Goal: Task Accomplishment & Management: Use online tool/utility

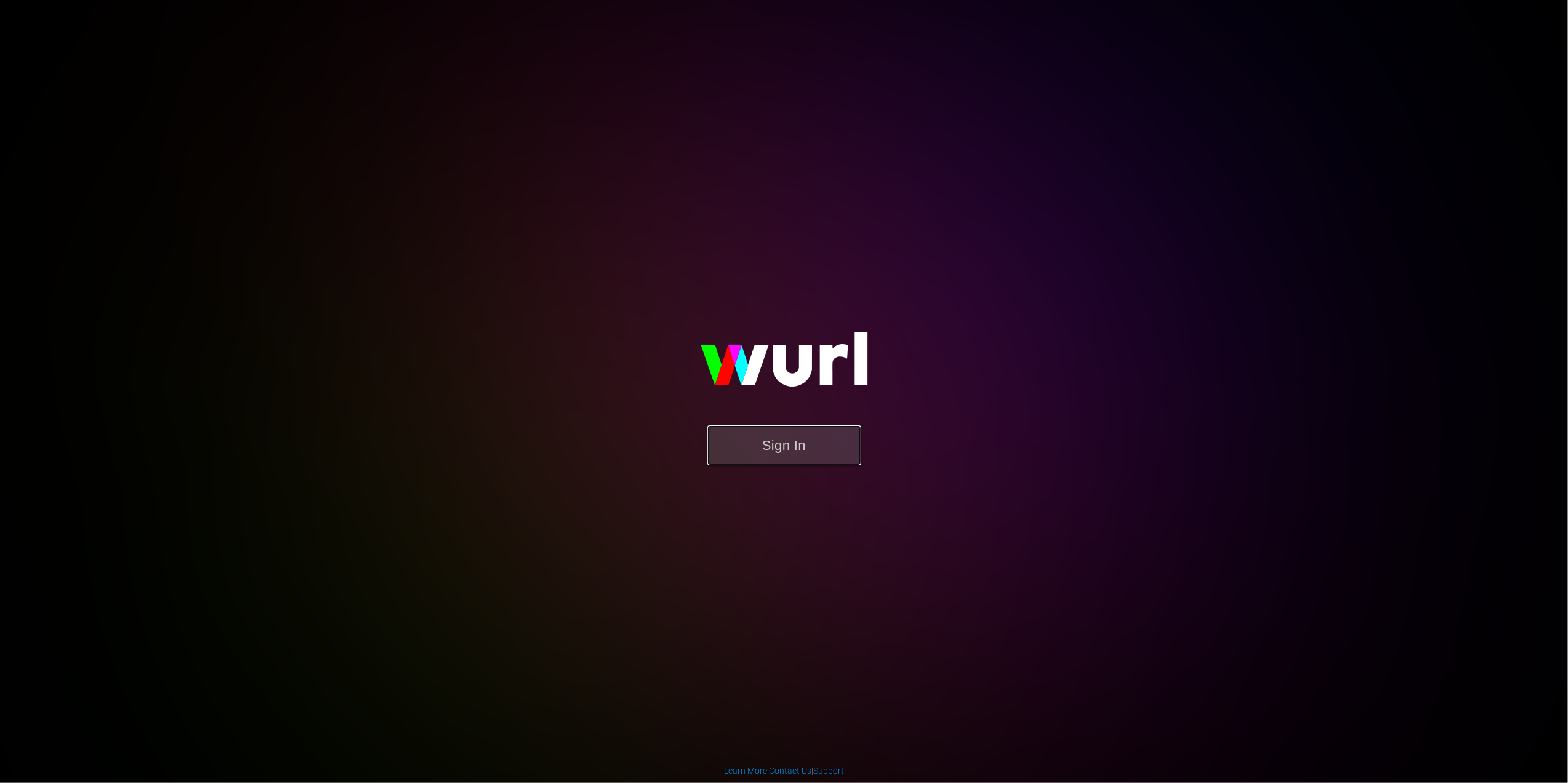
drag, startPoint x: 773, startPoint y: 435, endPoint x: 775, endPoint y: 444, distance: 9.2
click at [773, 437] on button "Sign In" at bounding box center [784, 445] width 154 height 40
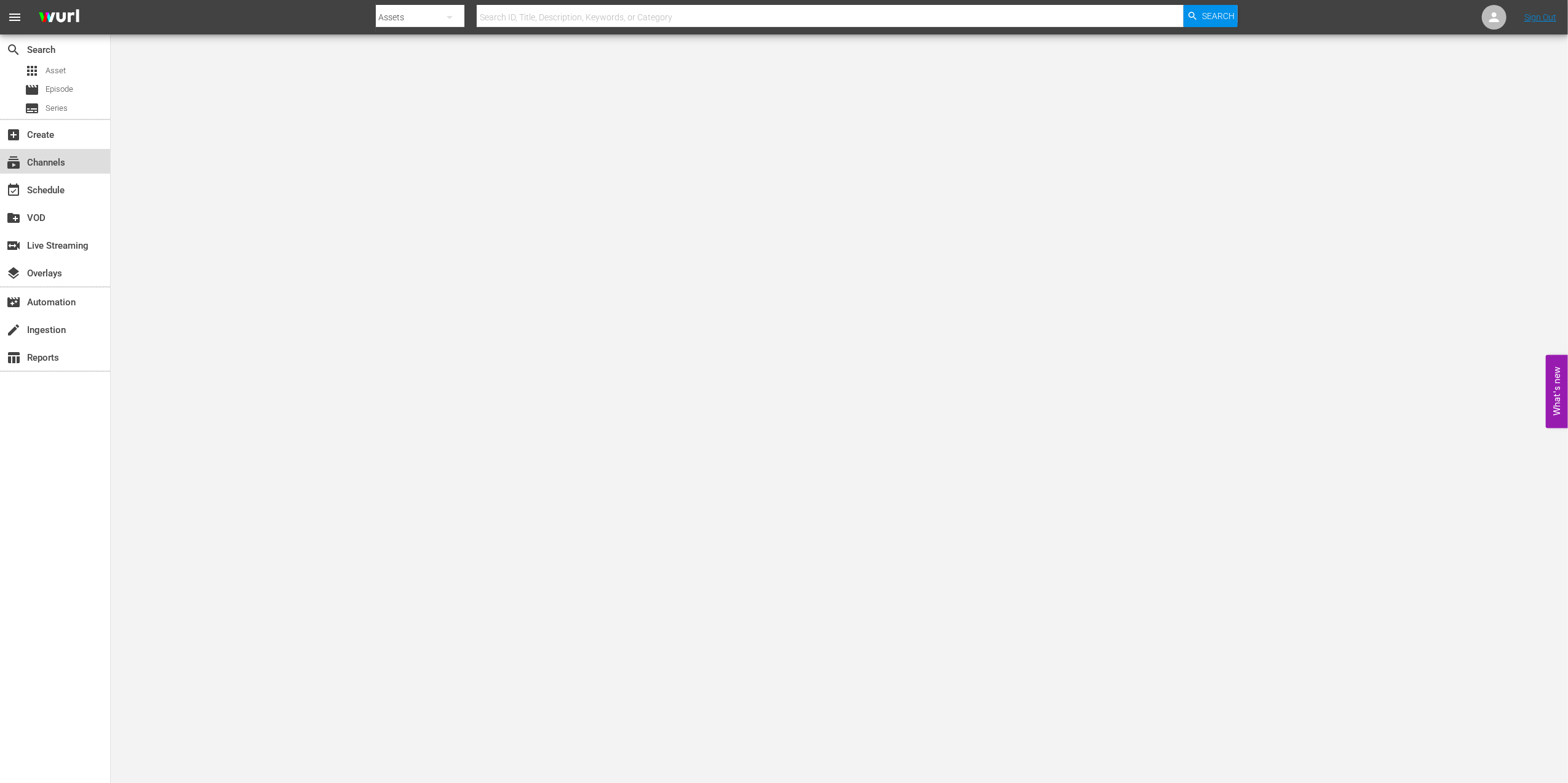
click at [42, 158] on div "subscriptions Channels" at bounding box center [34, 160] width 69 height 11
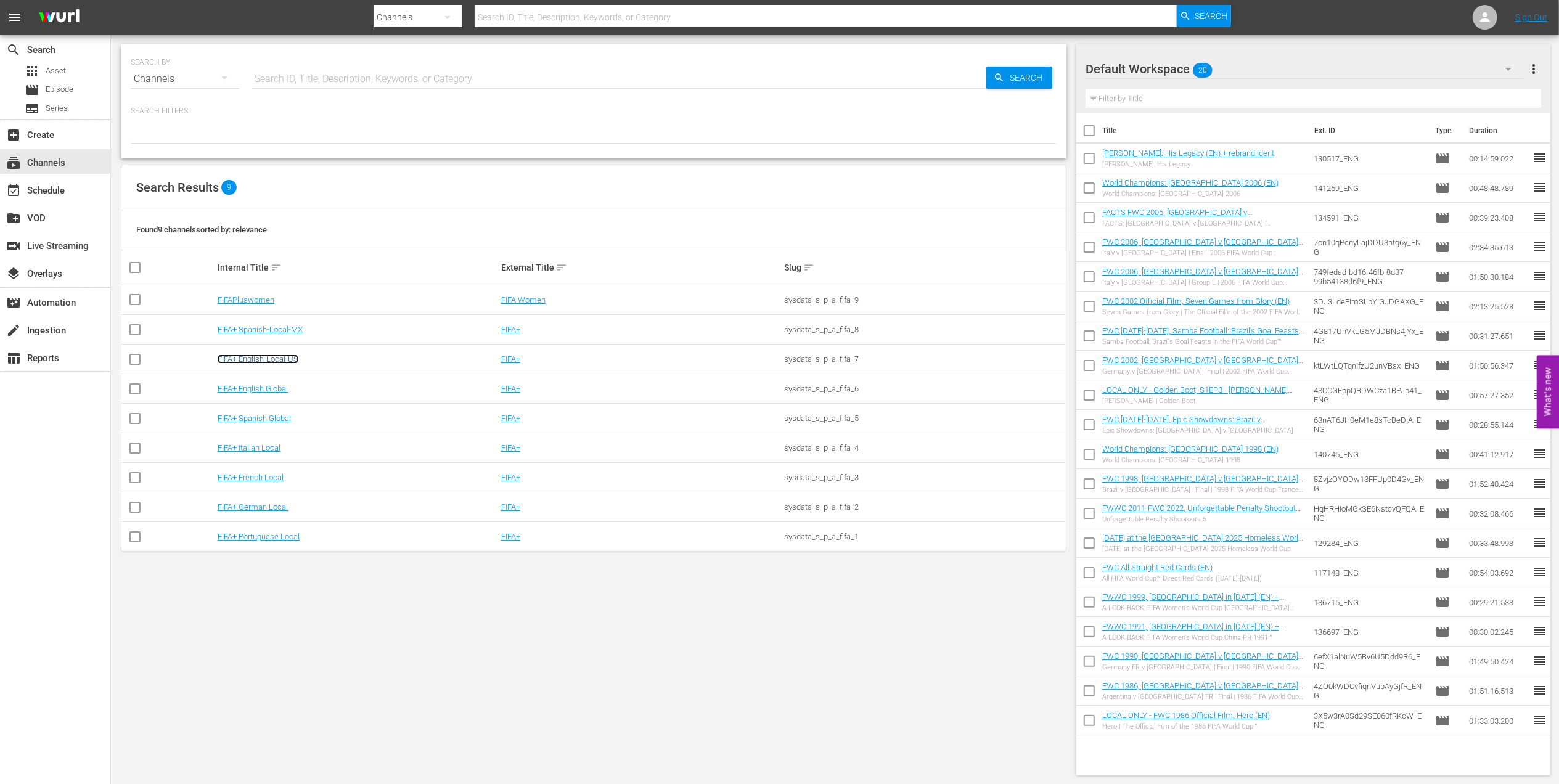
click at [272, 358] on link "FIFA+ English-Local-US" at bounding box center [257, 359] width 80 height 9
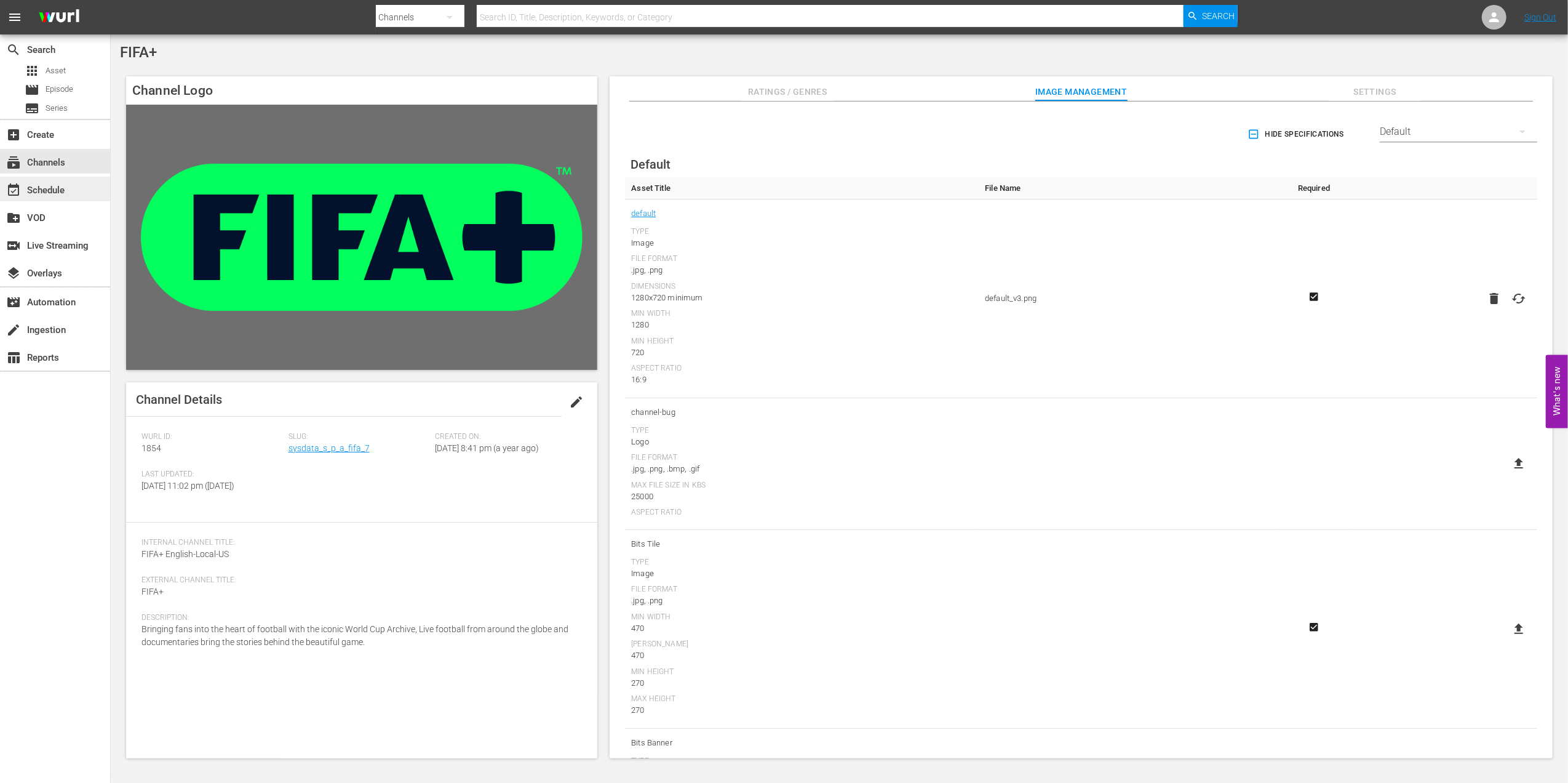
click at [55, 181] on div "event_available Schedule" at bounding box center [55, 189] width 110 height 25
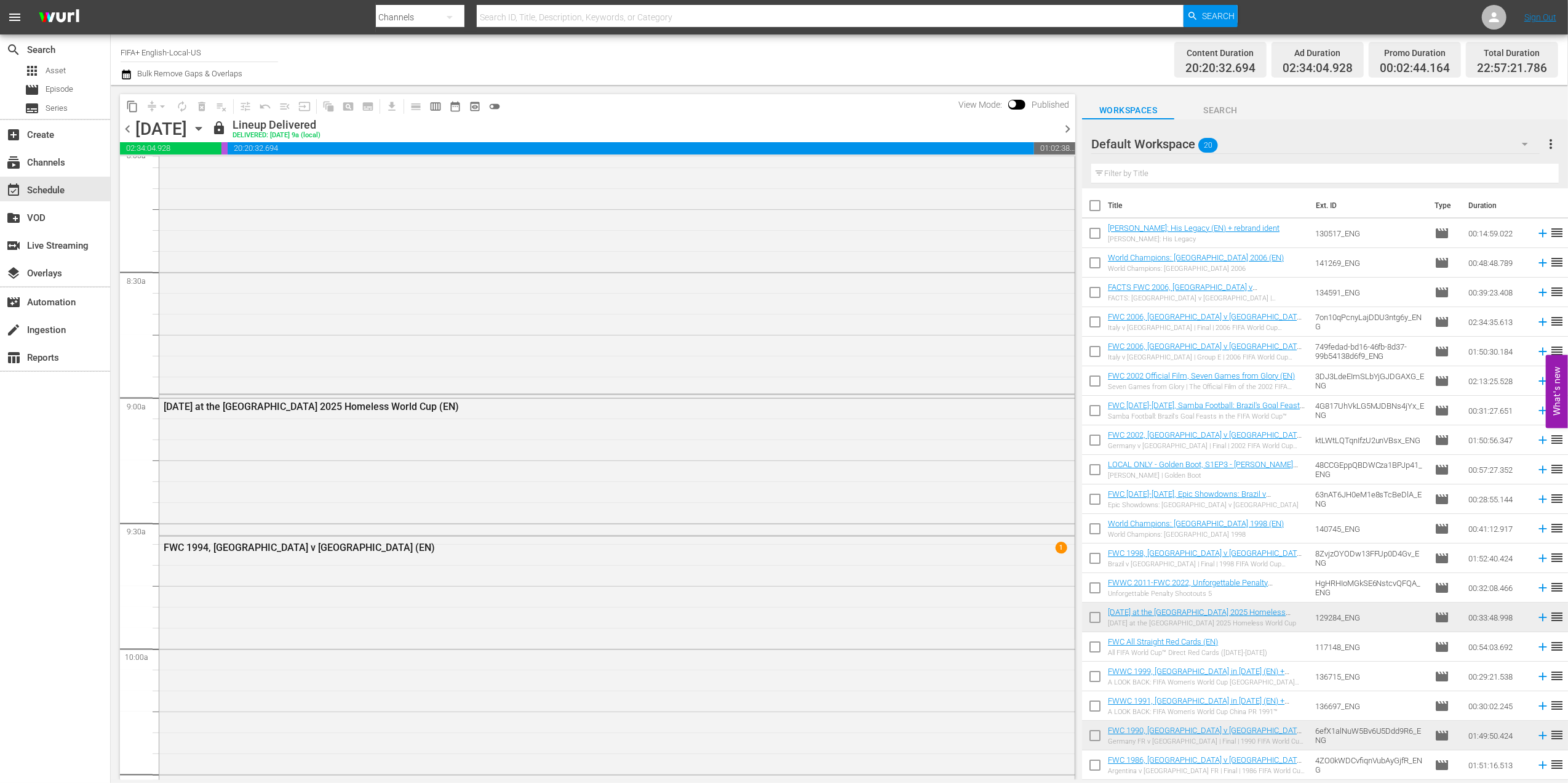
scroll to position [2002, 0]
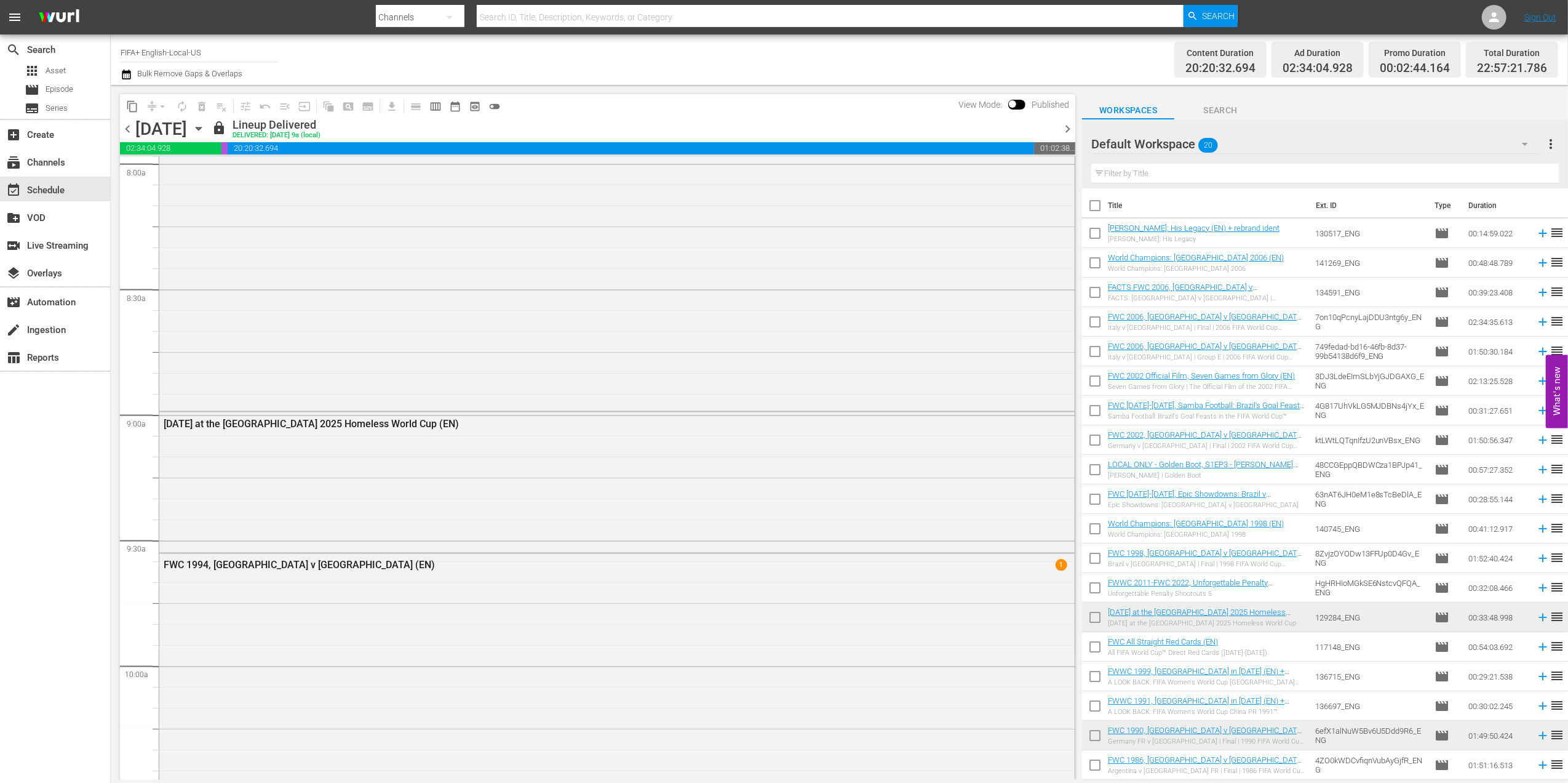
click at [1066, 127] on span "chevron_right" at bounding box center [1067, 128] width 16 height 16
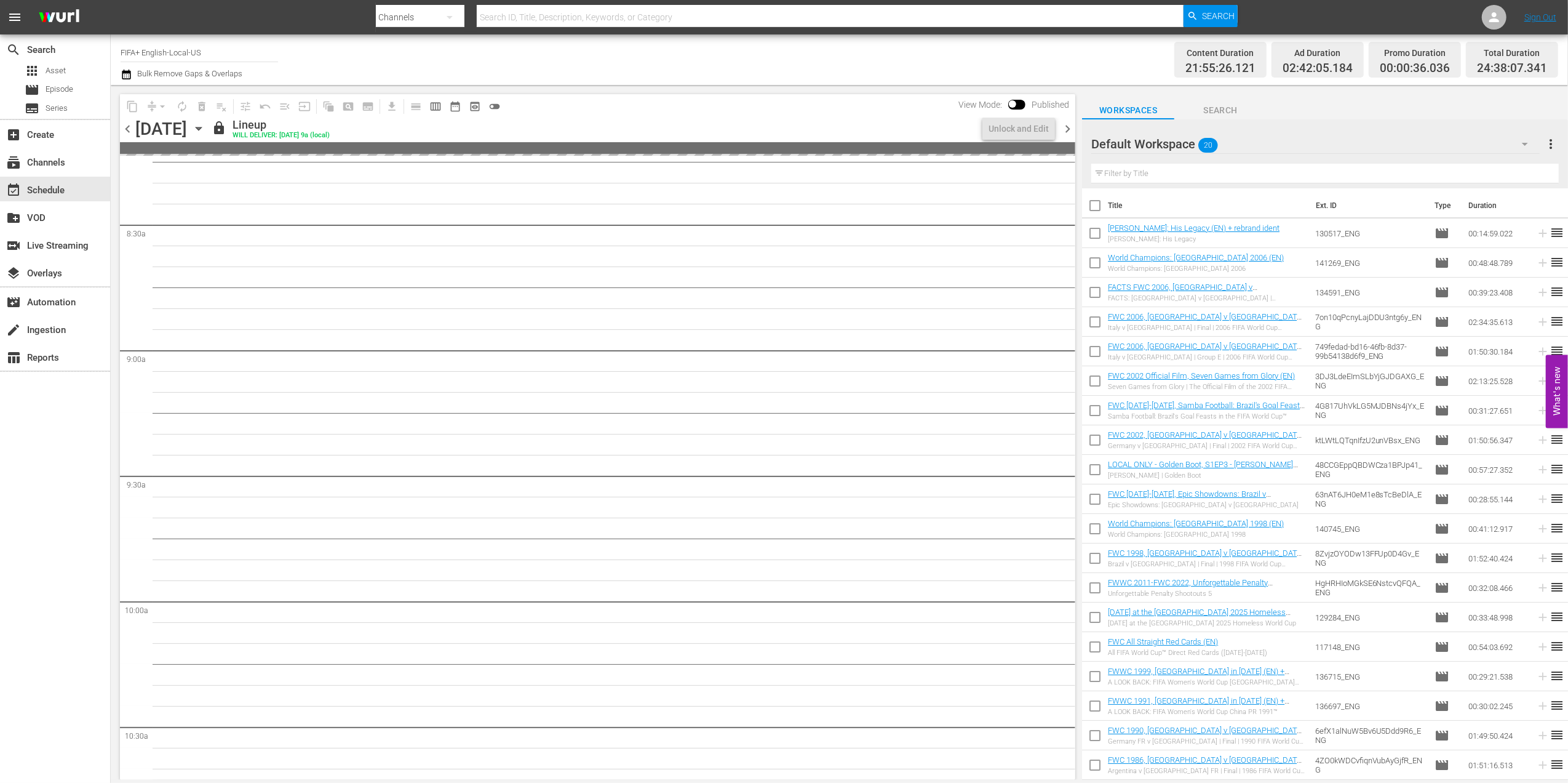
scroll to position [2002, 0]
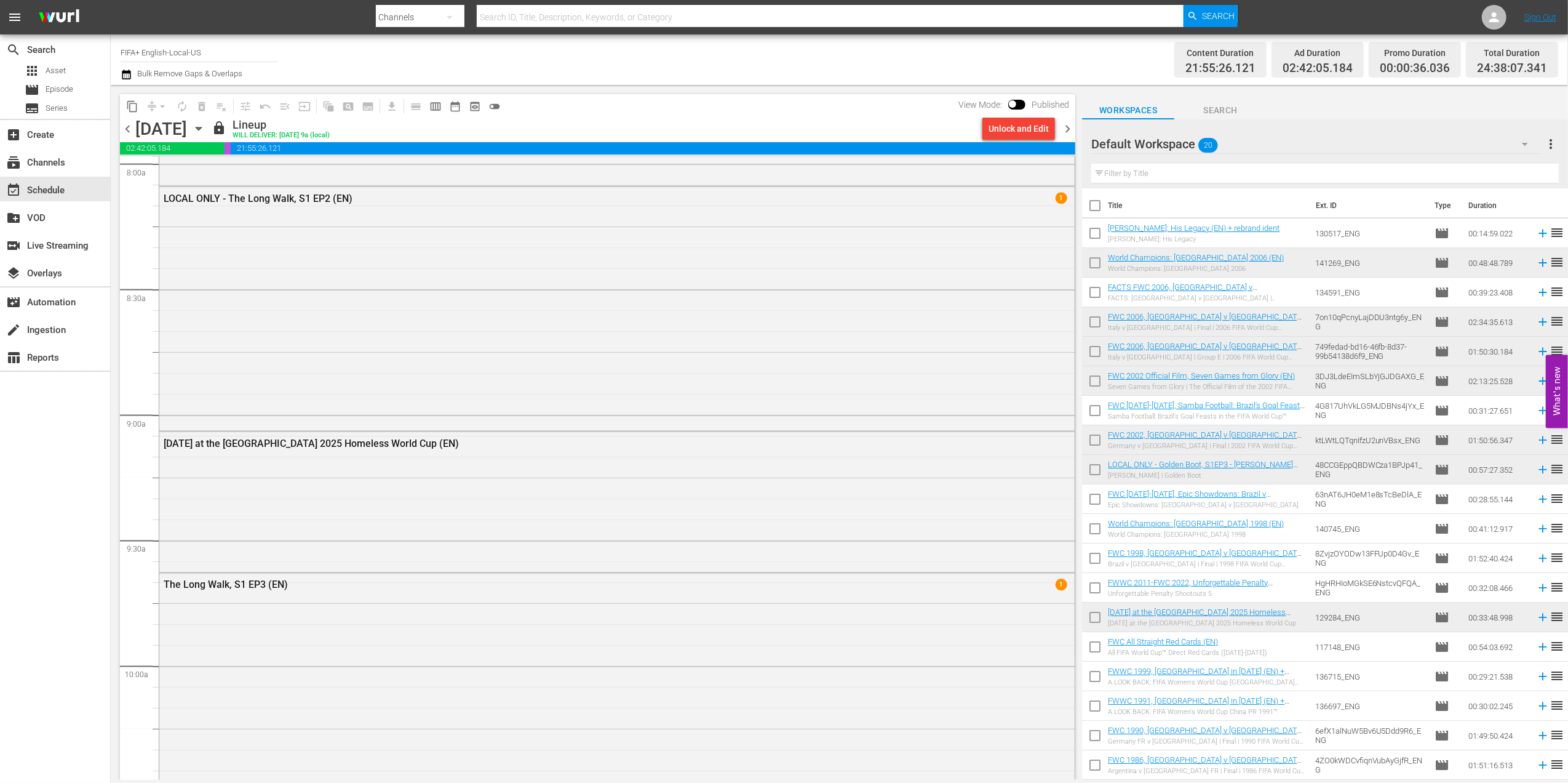
click at [1066, 128] on span "chevron_right" at bounding box center [1067, 128] width 16 height 16
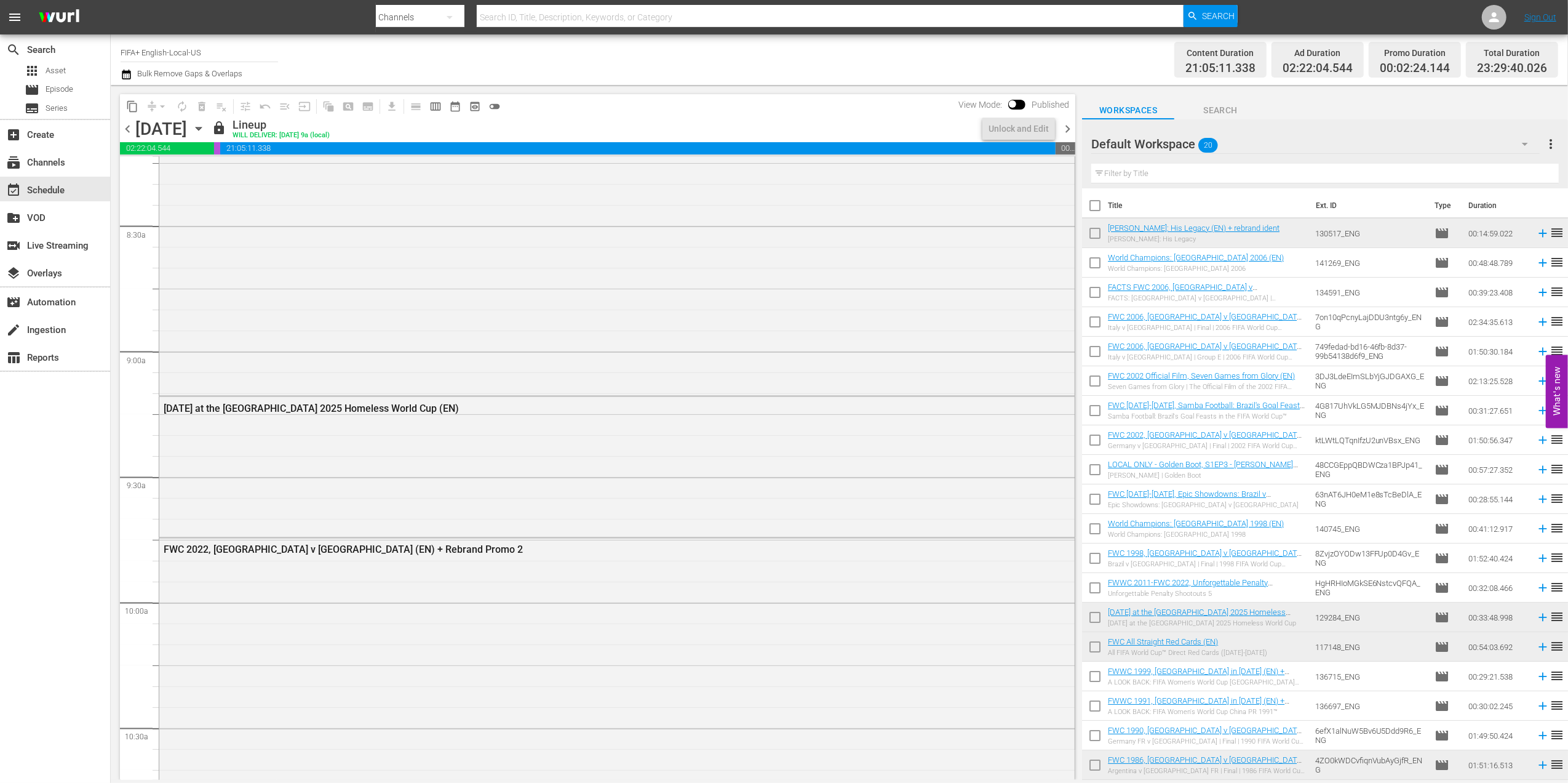
scroll to position [2024, 0]
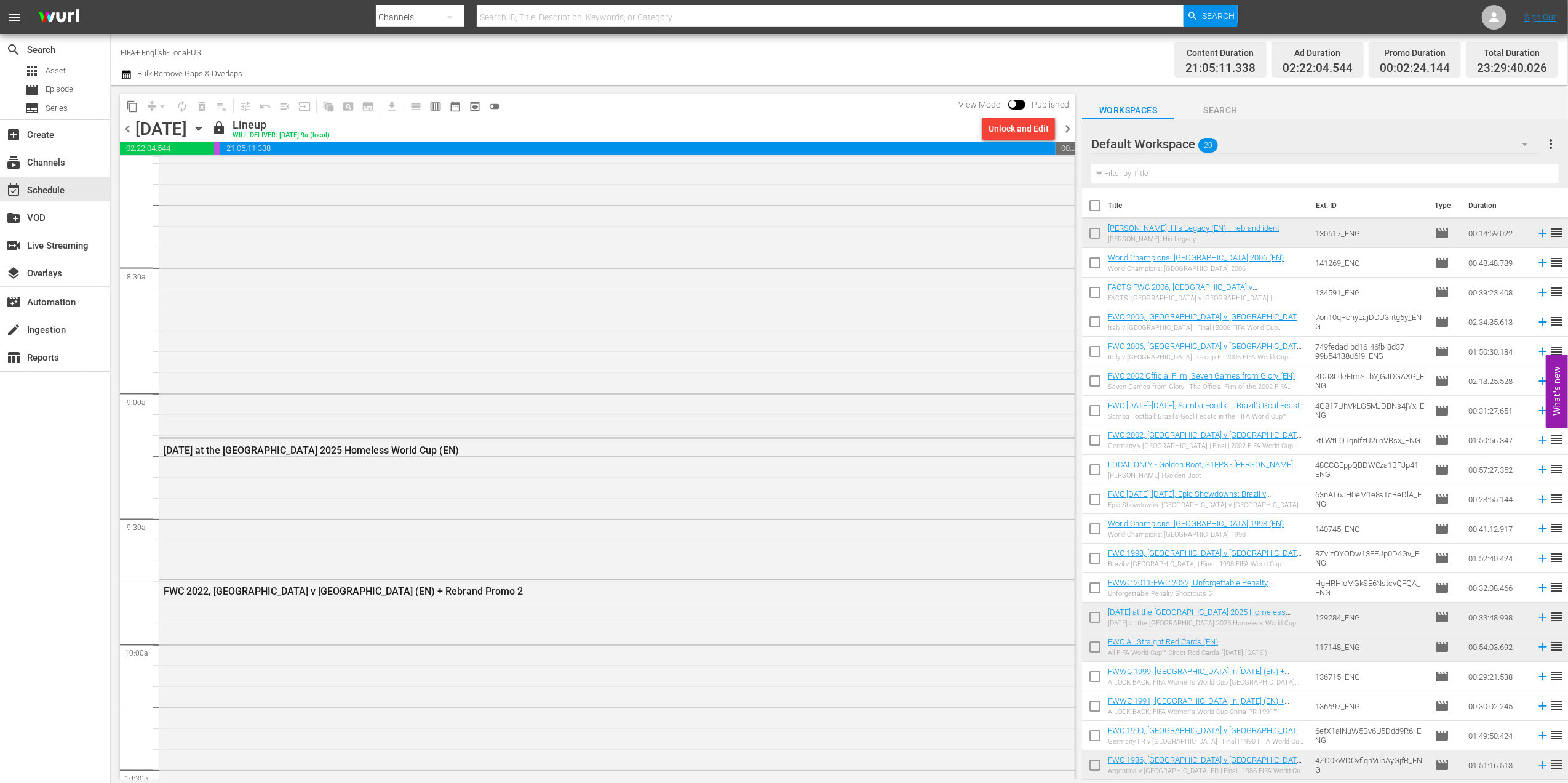
click at [1069, 126] on span "chevron_right" at bounding box center [1067, 128] width 16 height 16
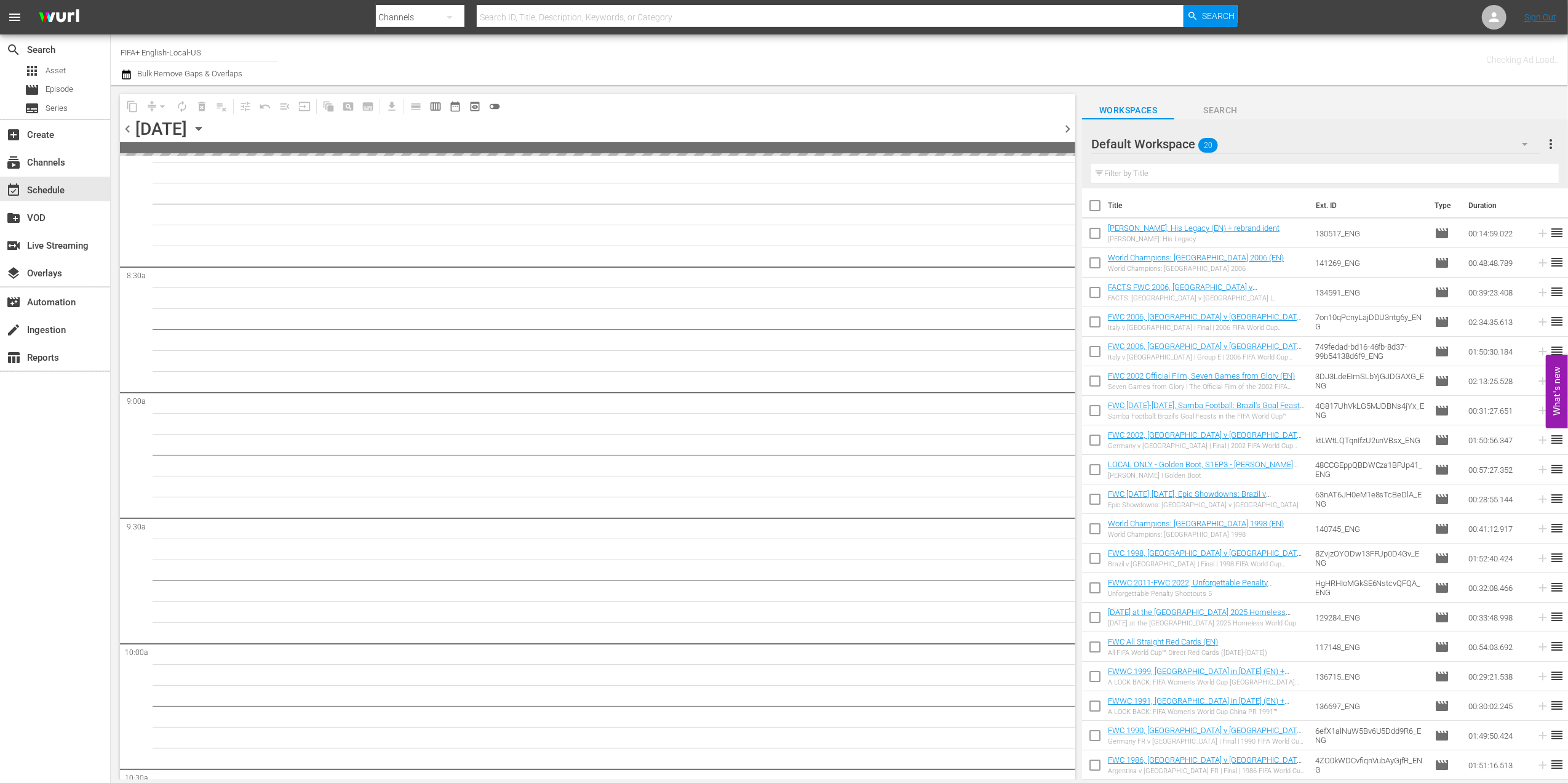
scroll to position [2065, 0]
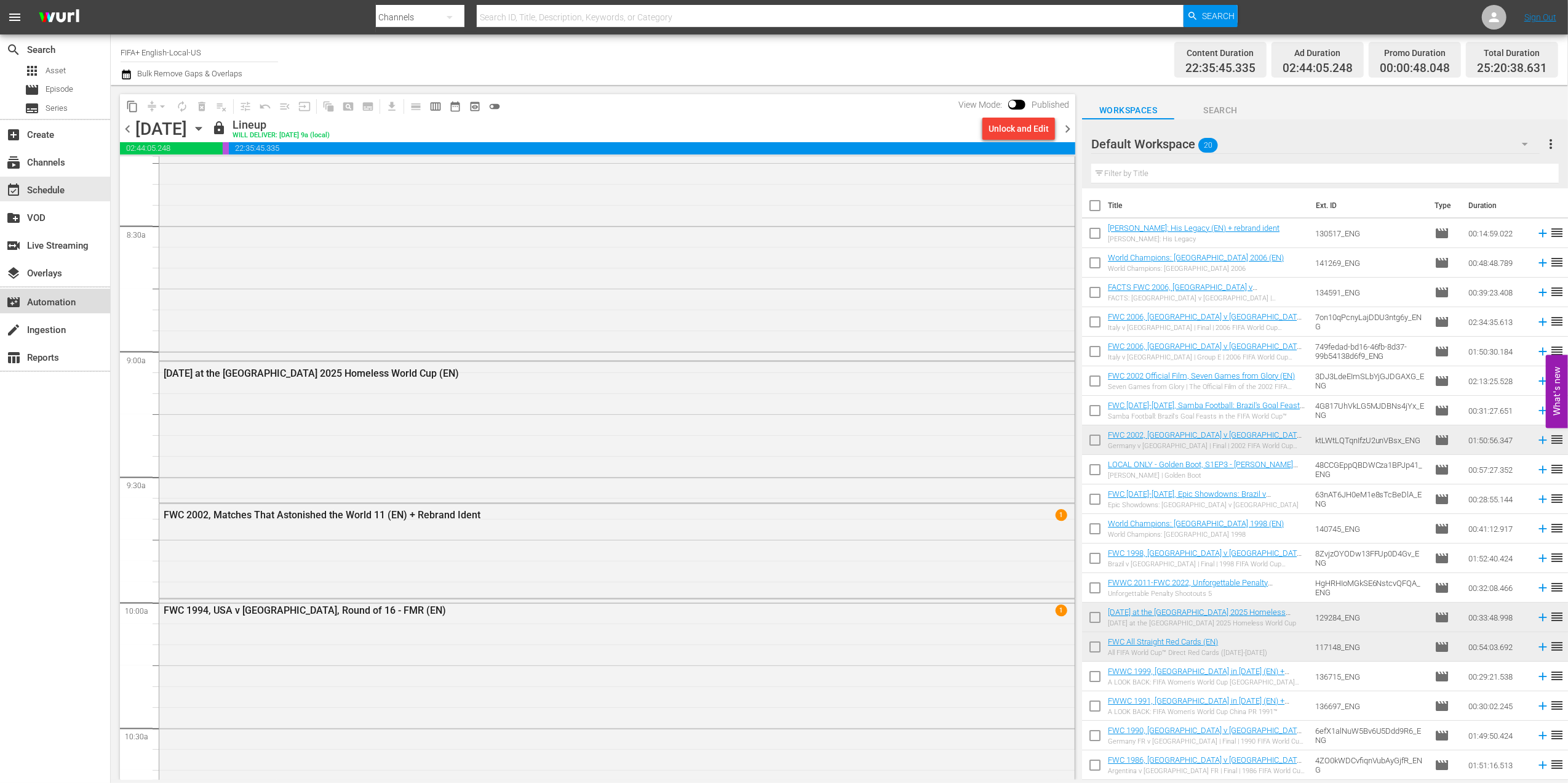
click at [66, 293] on div "movie_filter Automation" at bounding box center [55, 301] width 110 height 25
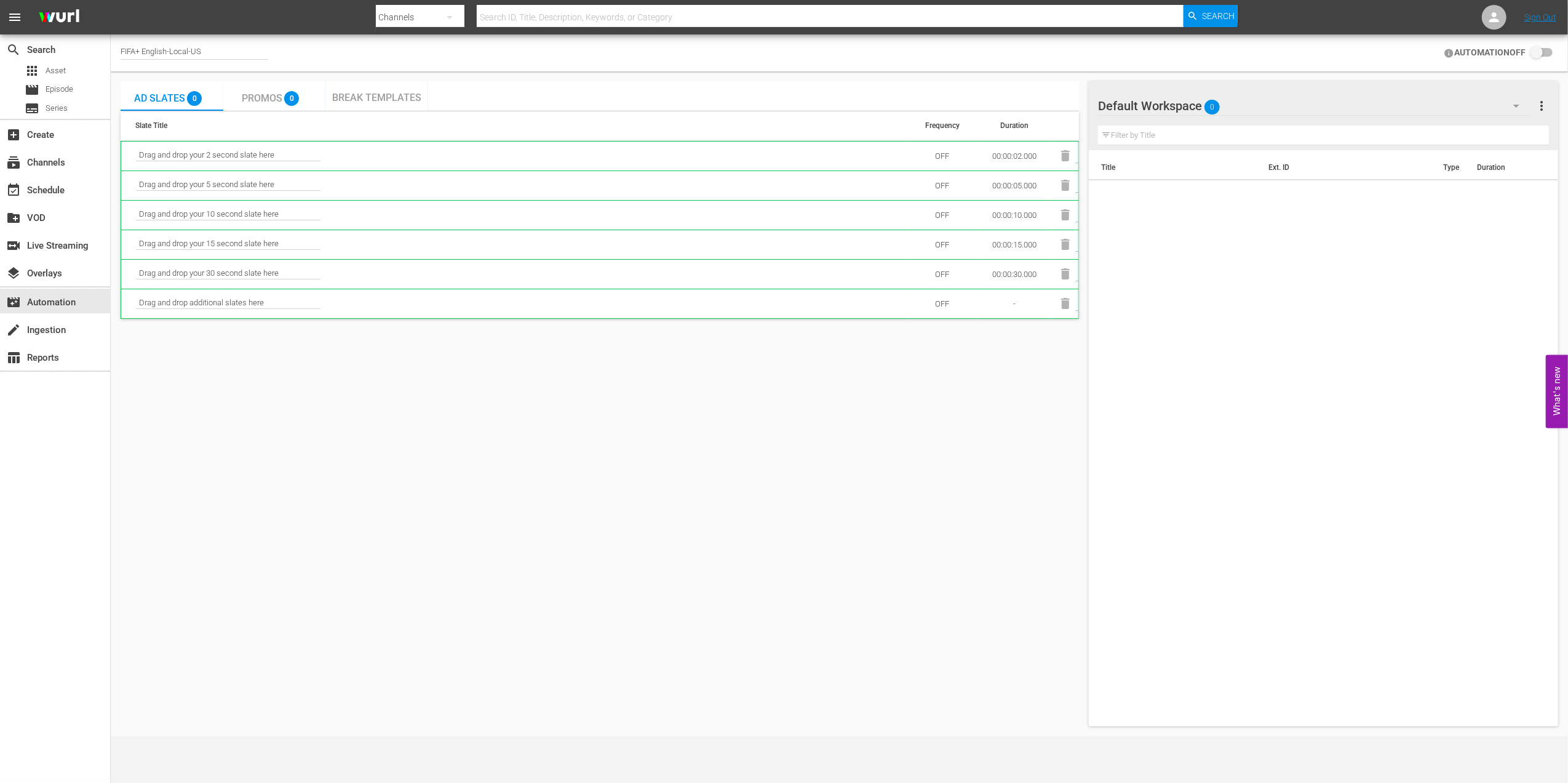
click at [338, 94] on span "Break Templates" at bounding box center [377, 98] width 89 height 12
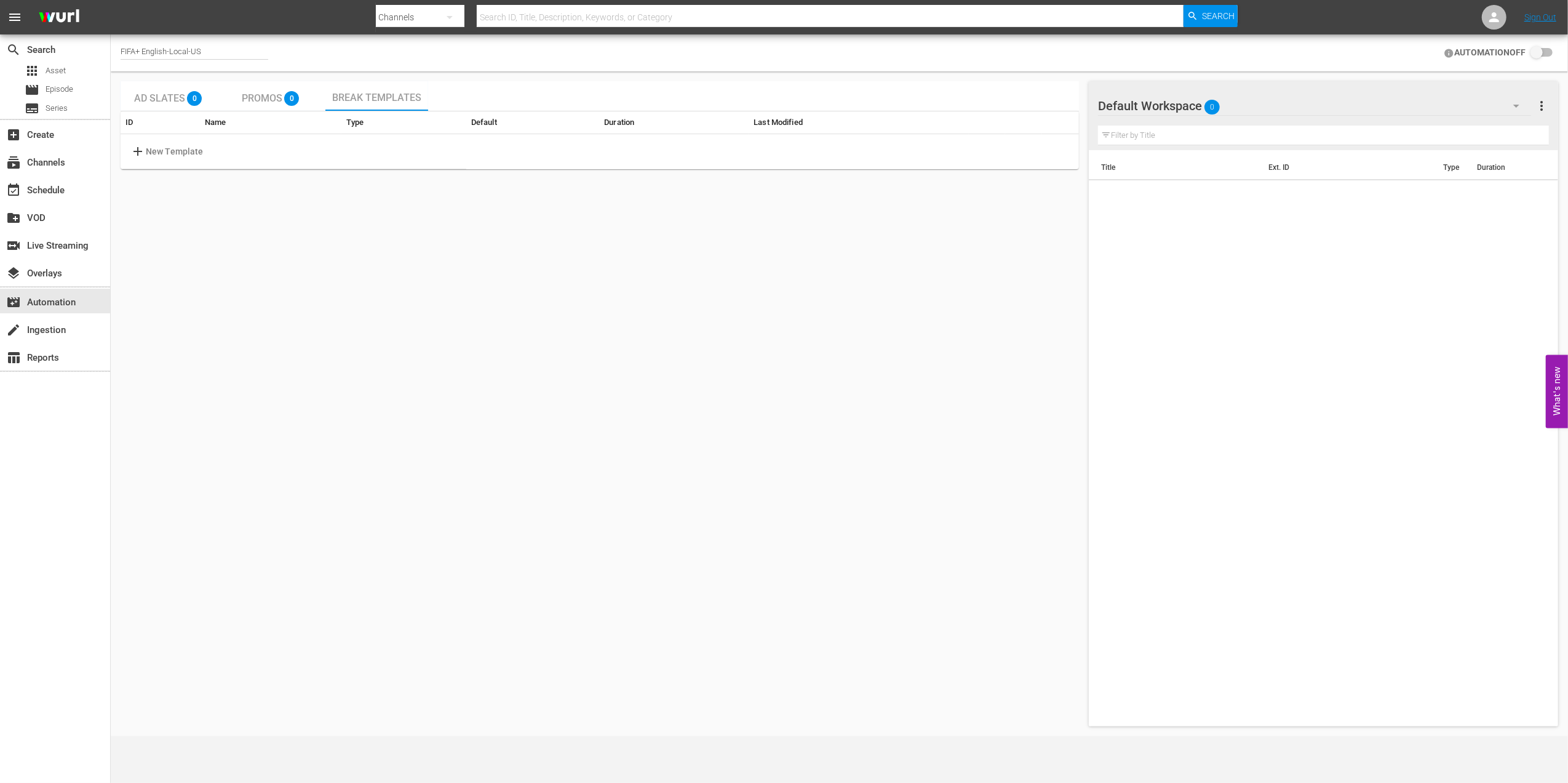
click at [148, 153] on p "New Template" at bounding box center [175, 151] width 58 height 13
click at [661, 147] on body "menu Search By Channels Search ID, Title, Description, Keywords, or Category Se…" at bounding box center [784, 392] width 1568 height 783
click at [562, 205] on div at bounding box center [784, 392] width 1568 height 783
click at [141, 92] on div "Ad Slates 0" at bounding box center [171, 96] width 75 height 25
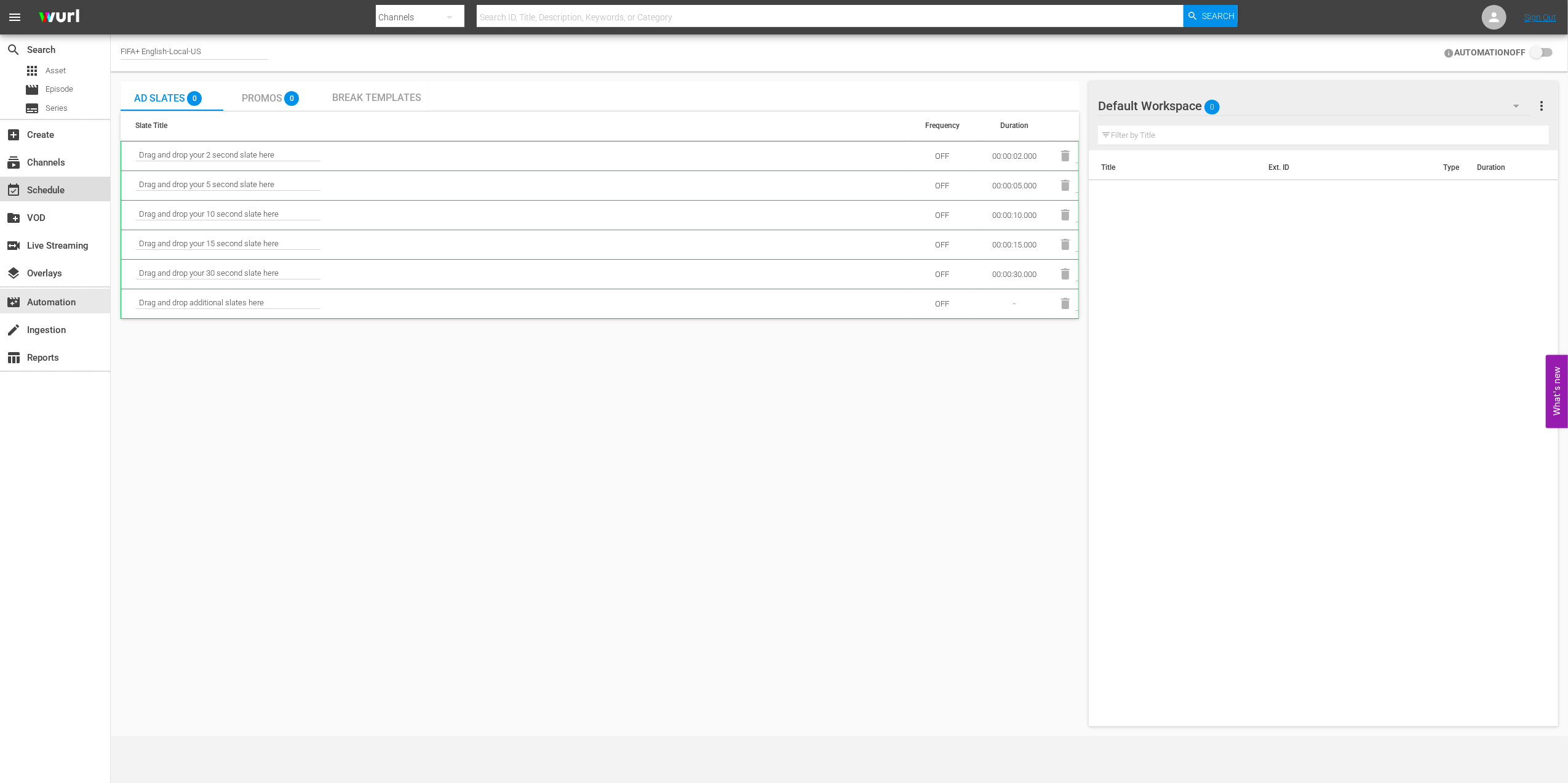
click at [43, 194] on div "event_available Schedule" at bounding box center [34, 188] width 69 height 11
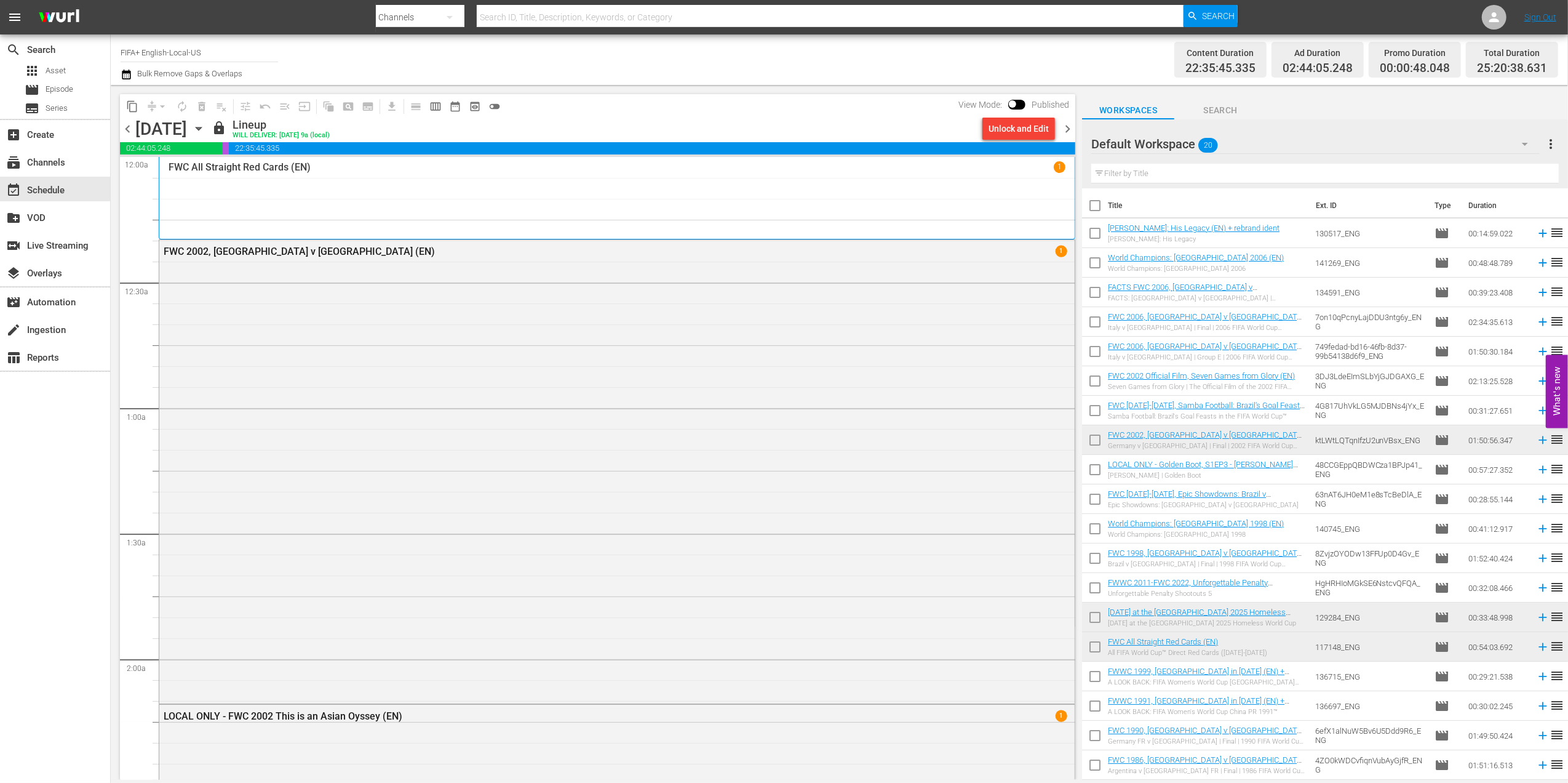
click at [1068, 124] on span "chevron_right" at bounding box center [1067, 128] width 16 height 16
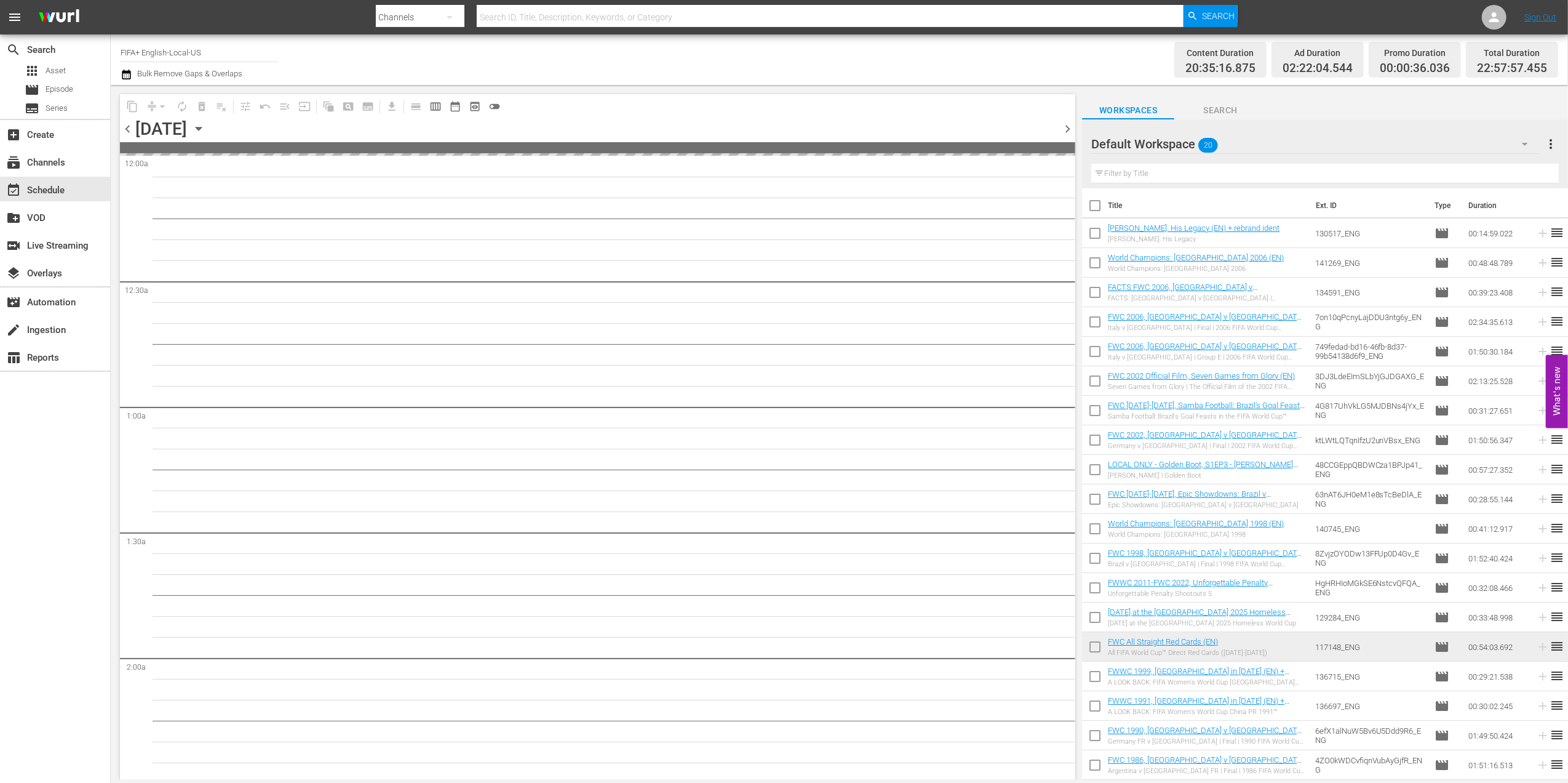
click at [1068, 124] on span "chevron_right" at bounding box center [1067, 128] width 16 height 16
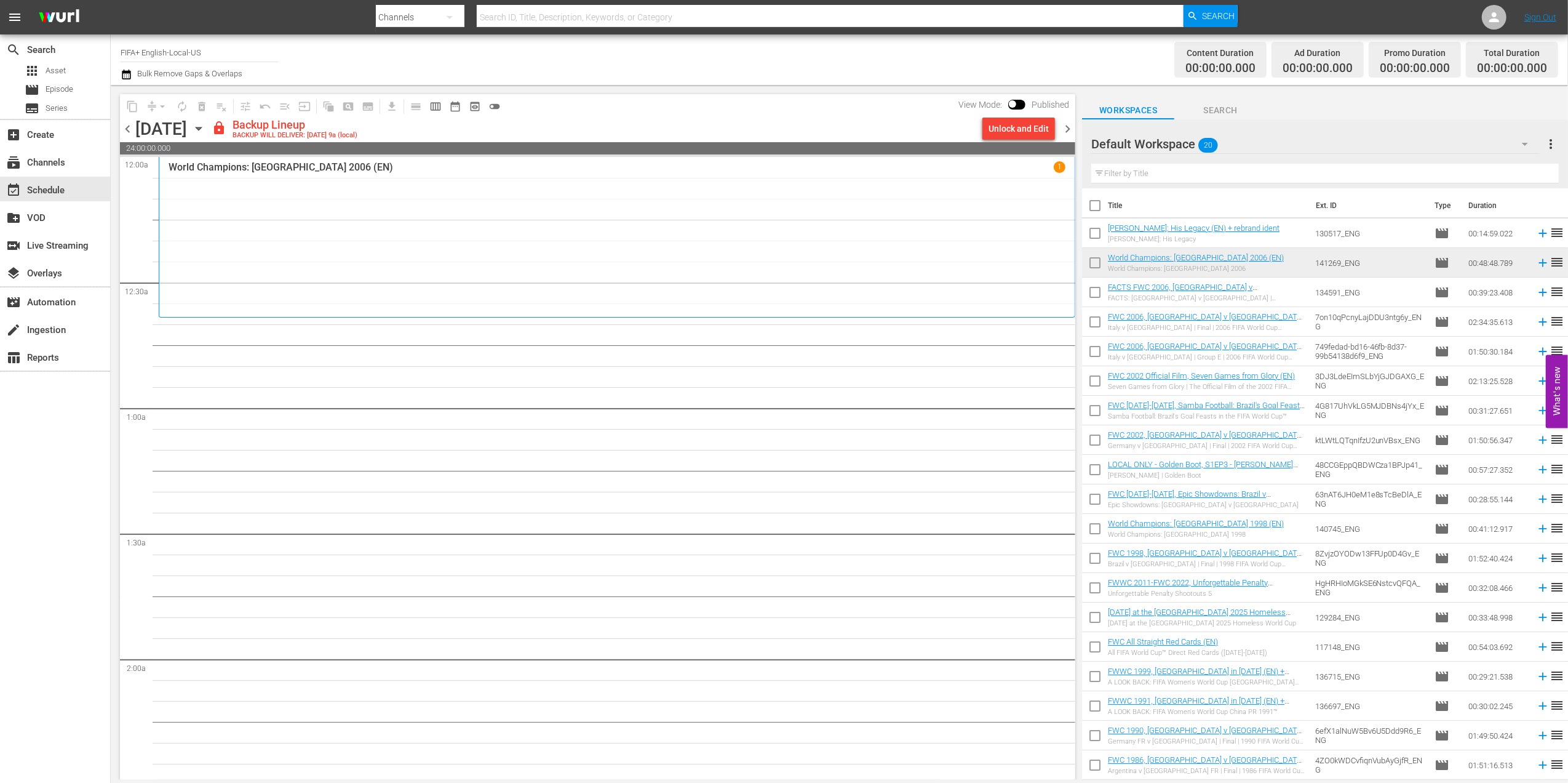
click at [128, 131] on span "chevron_left" at bounding box center [127, 128] width 16 height 16
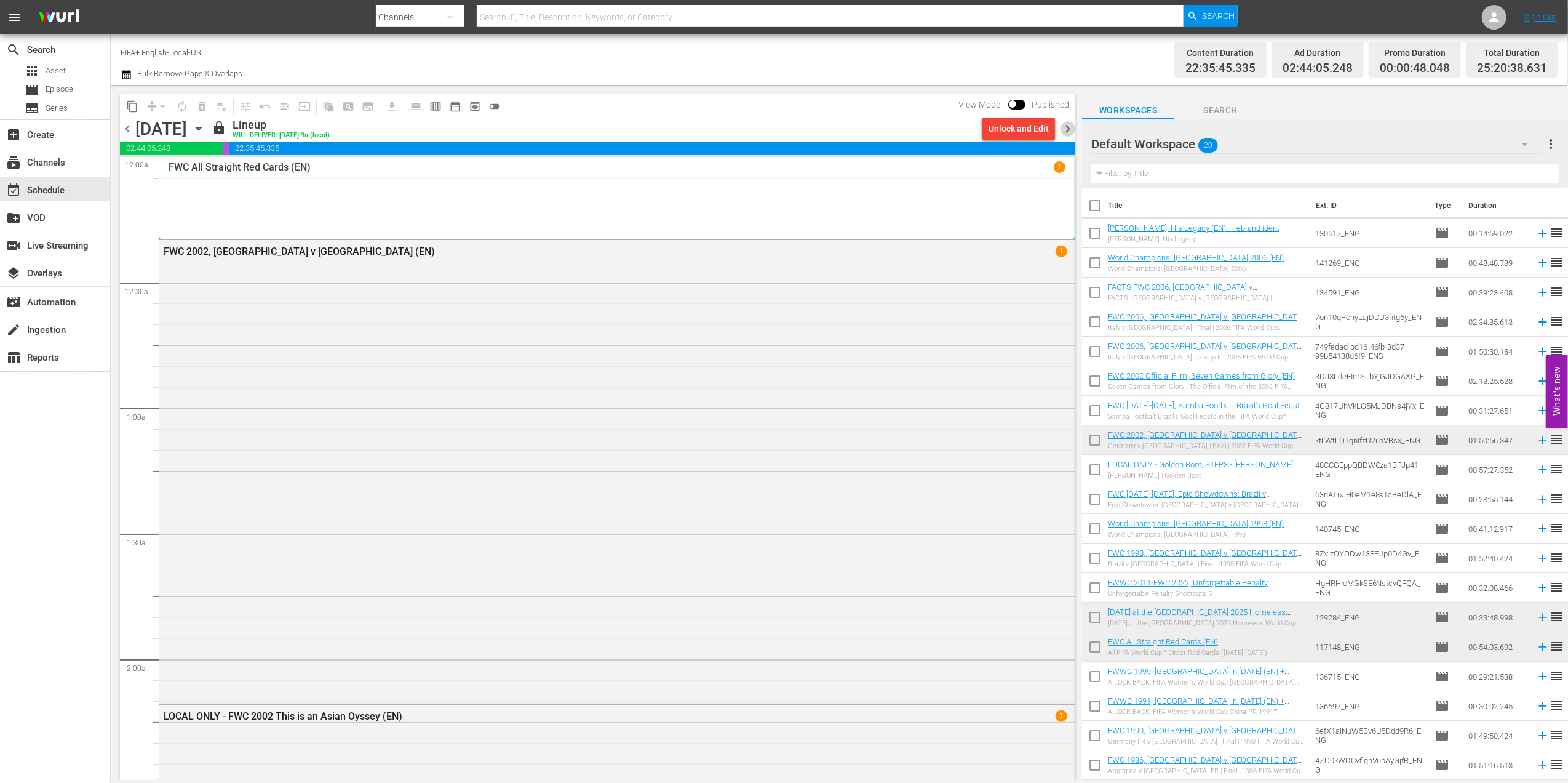
click at [1074, 123] on span "chevron_right" at bounding box center [1067, 128] width 16 height 16
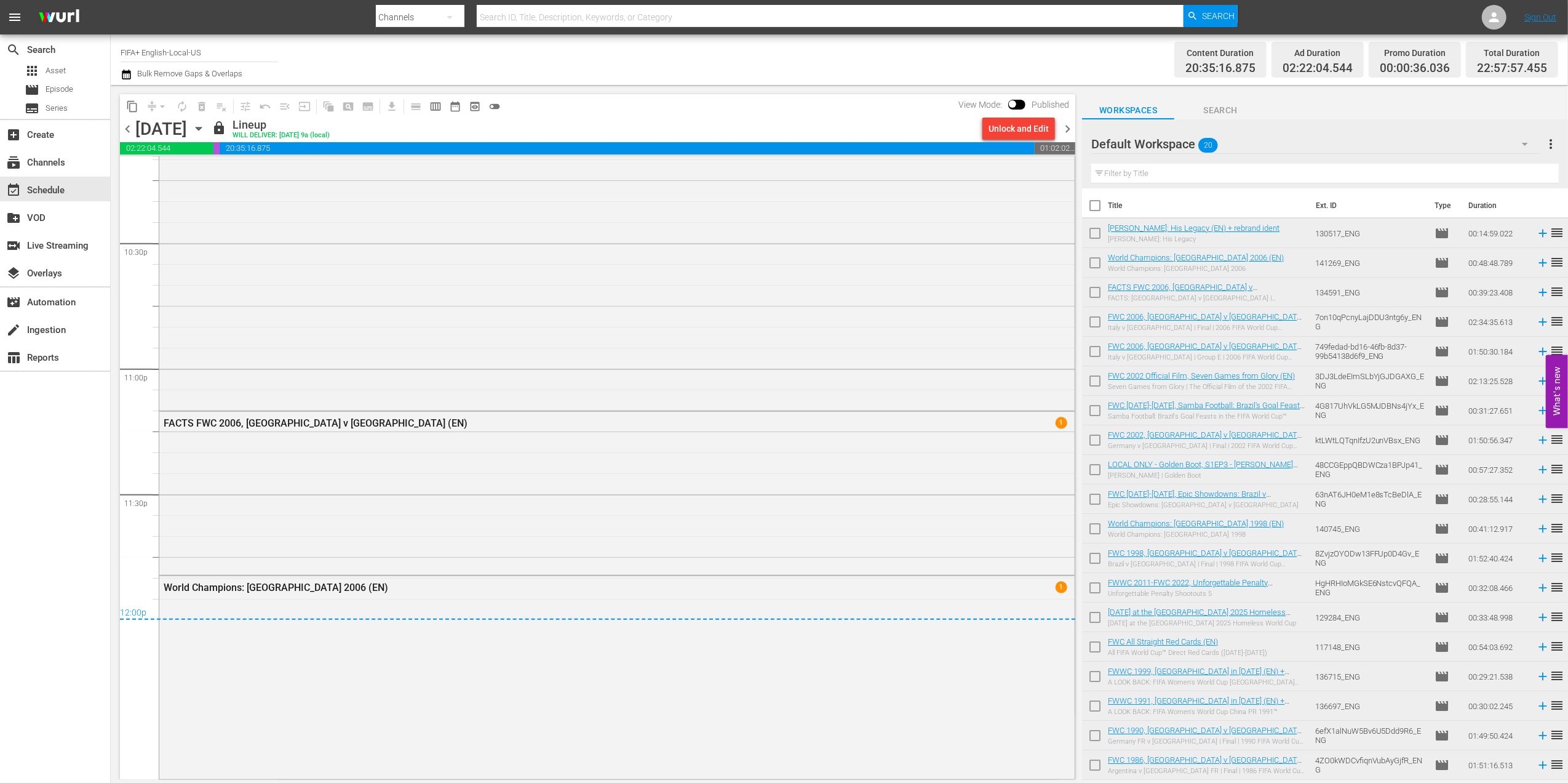
scroll to position [5564, 0]
